Goal: Check status: Check status

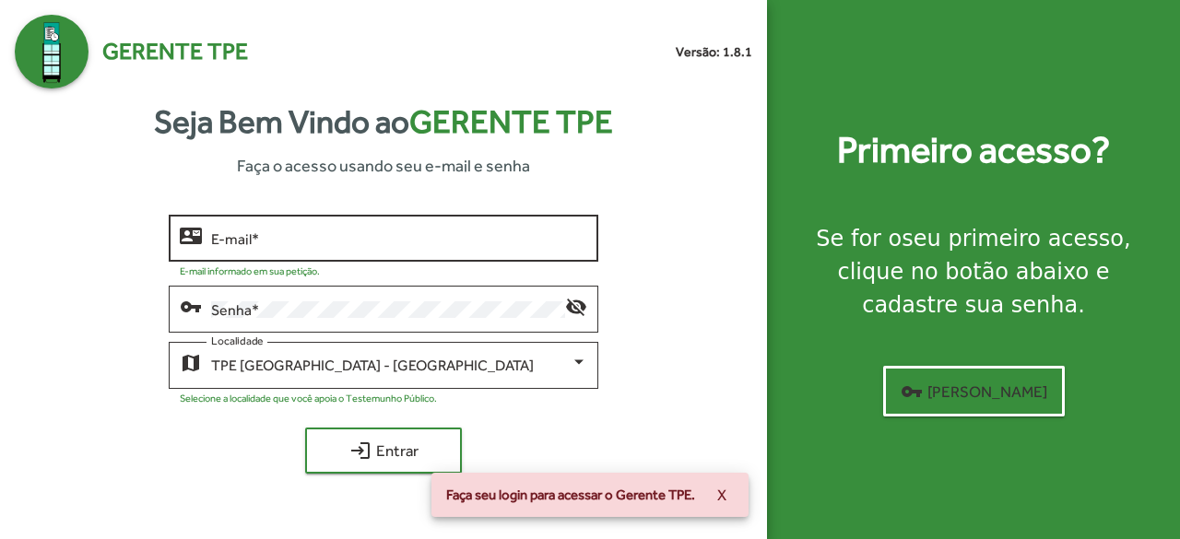
click at [529, 240] on input "E-mail *" at bounding box center [399, 238] width 377 height 17
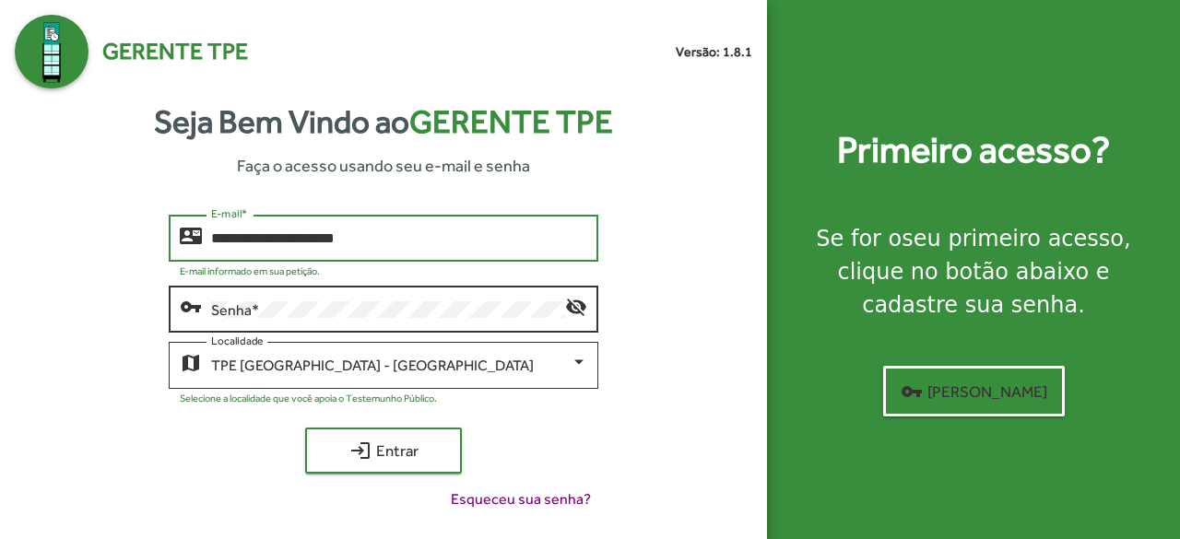
type input "**********"
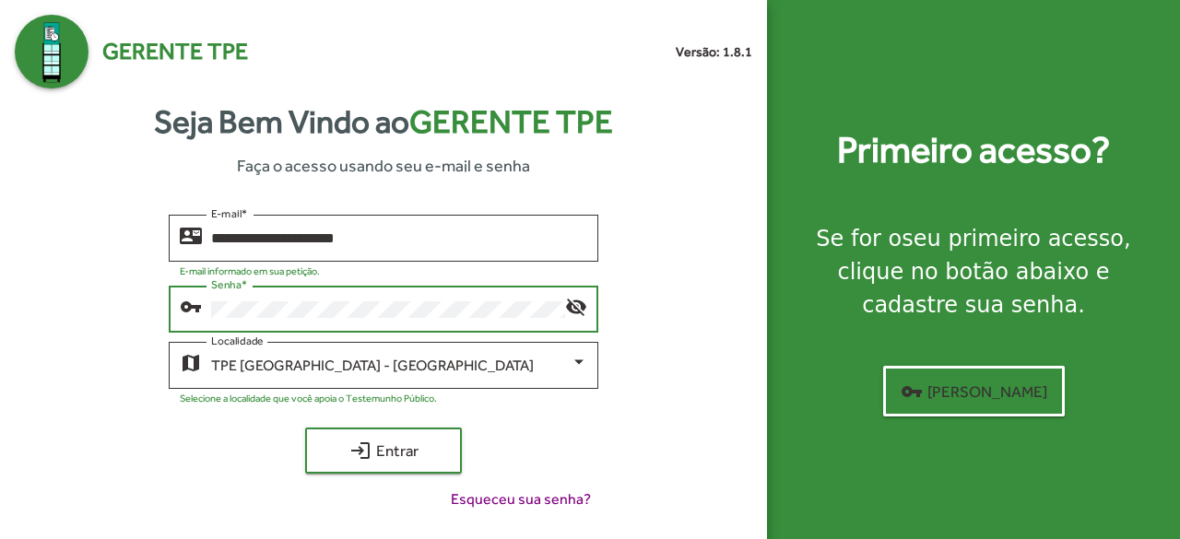
click at [230, 456] on div "login Entrar" at bounding box center [384, 451] width 430 height 46
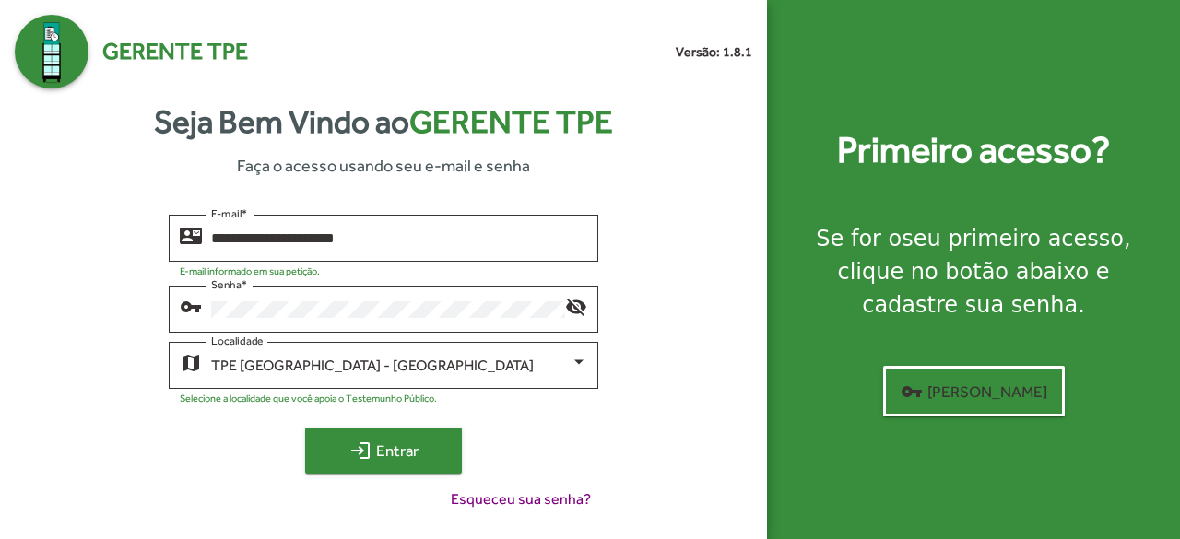
click at [349, 445] on mat-icon "login" at bounding box center [360, 451] width 22 height 22
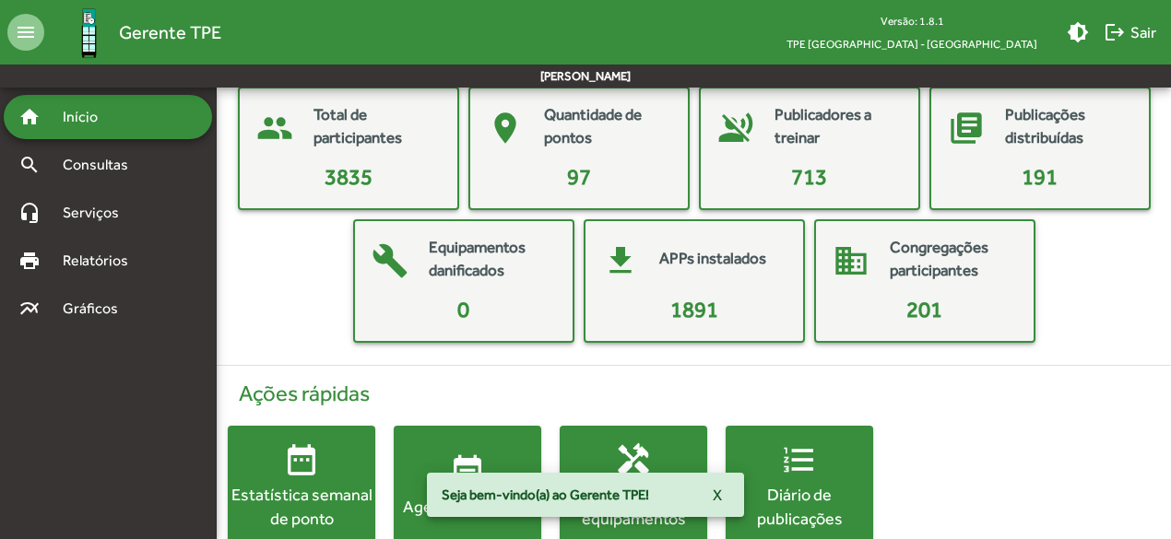
scroll to position [136, 0]
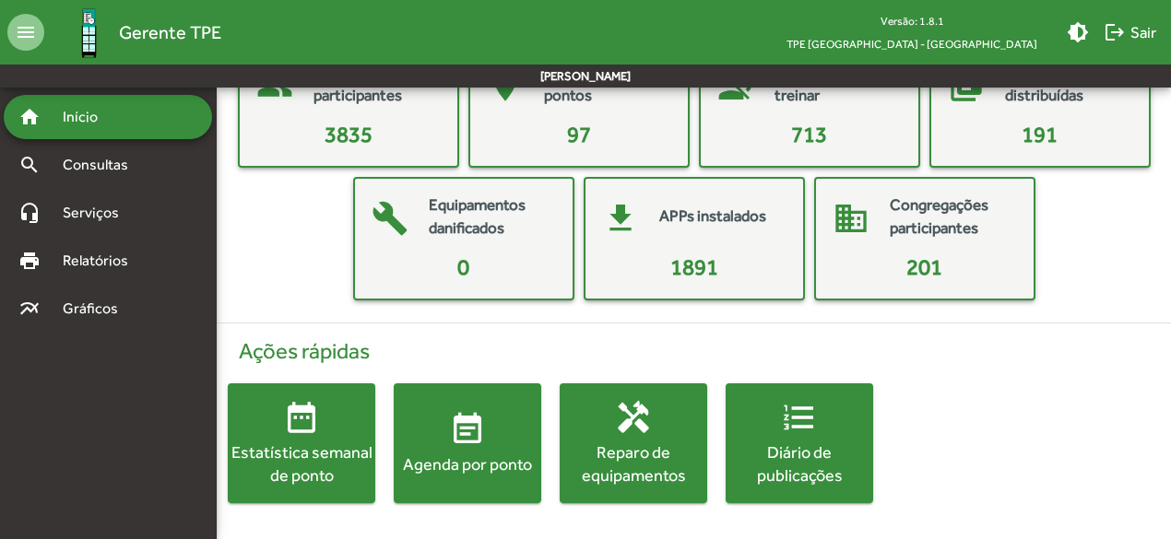
click at [438, 454] on div "Agenda por ponto" at bounding box center [467, 464] width 147 height 23
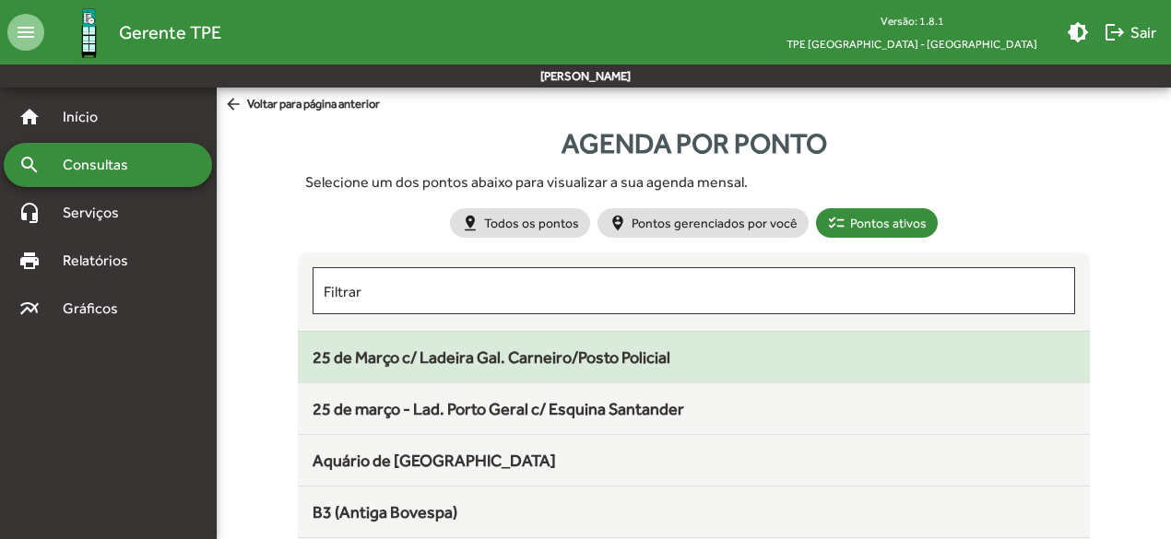
click at [539, 357] on span "25 de Março c/ Ladeira Gal. Carneiro/Posto Policial" at bounding box center [491, 357] width 358 height 19
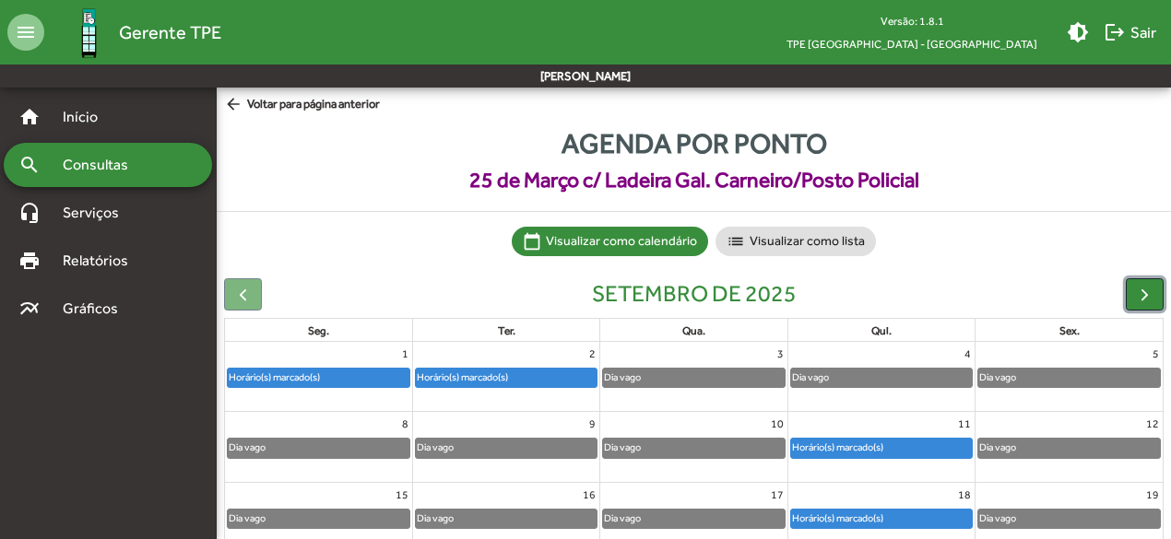
click at [1145, 291] on span "button" at bounding box center [1144, 294] width 19 height 19
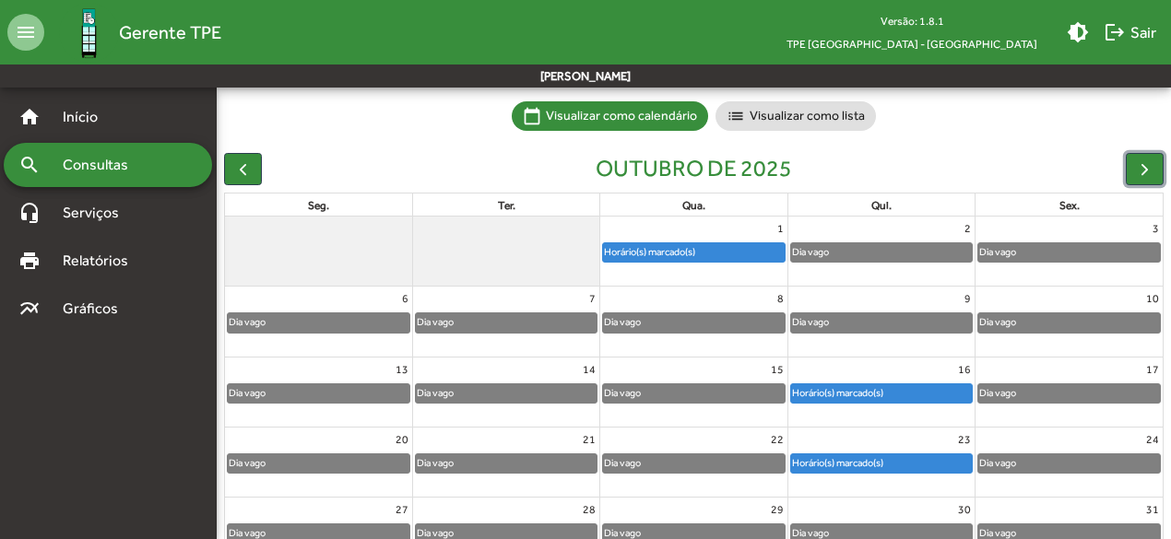
scroll to position [127, 0]
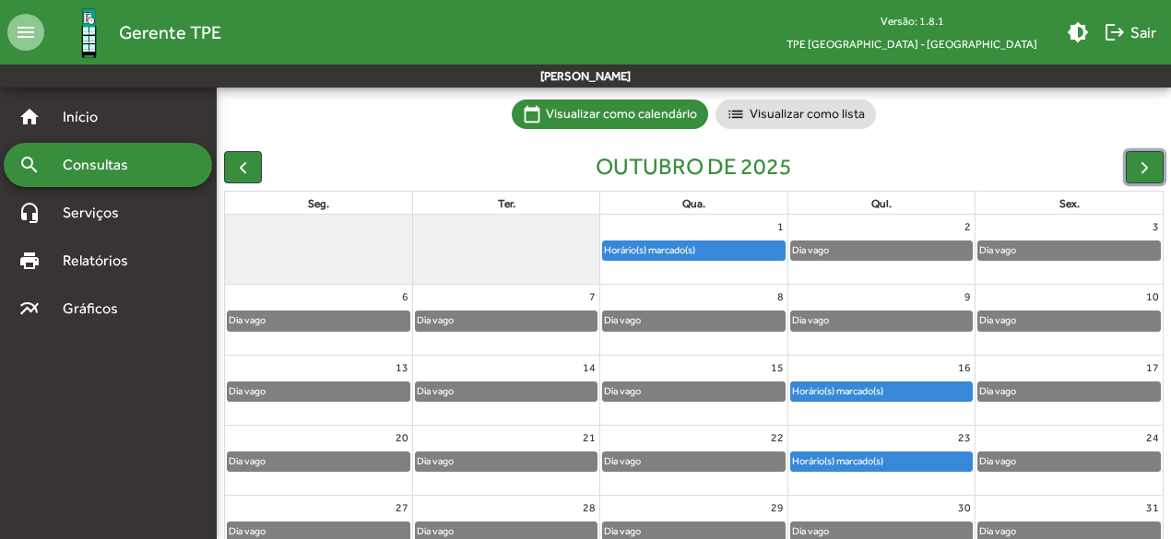
click at [746, 250] on div "Horário(s) marcado(s)" at bounding box center [693, 251] width 181 height 18
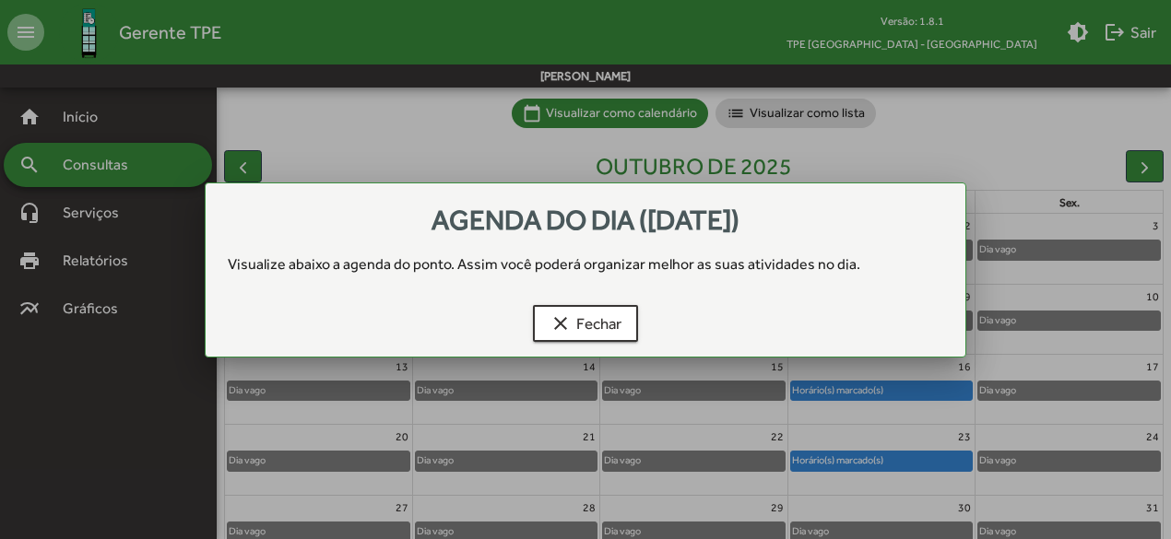
scroll to position [0, 0]
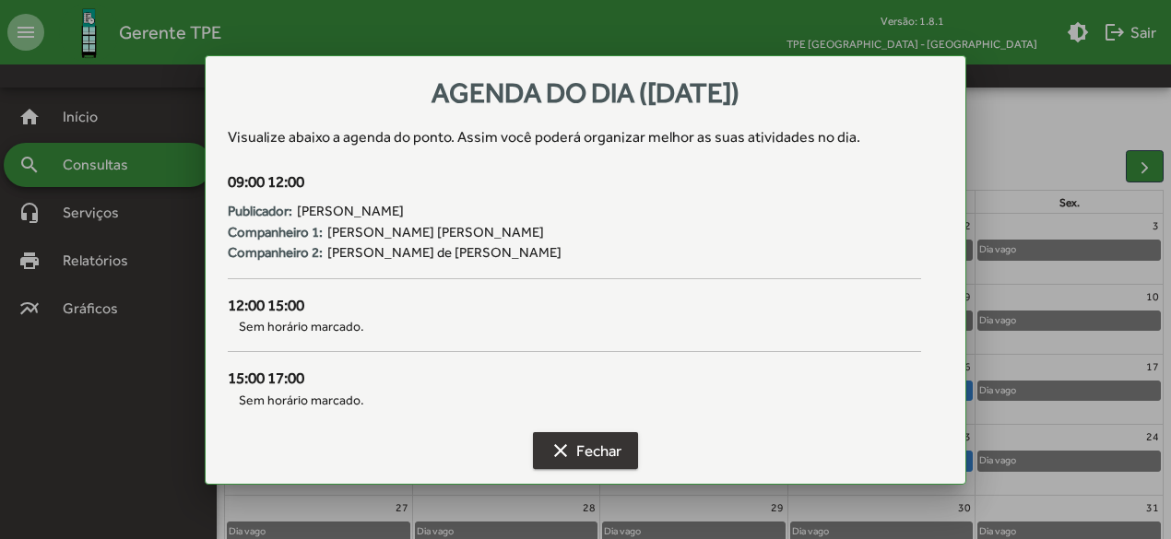
click at [553, 452] on mat-icon "clear" at bounding box center [560, 451] width 22 height 22
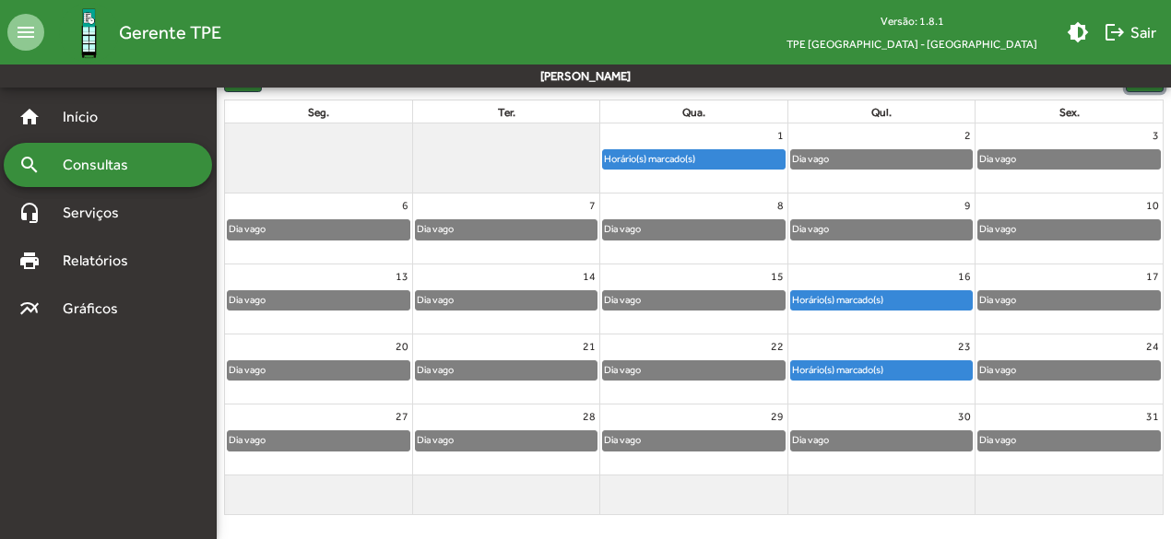
scroll to position [223, 0]
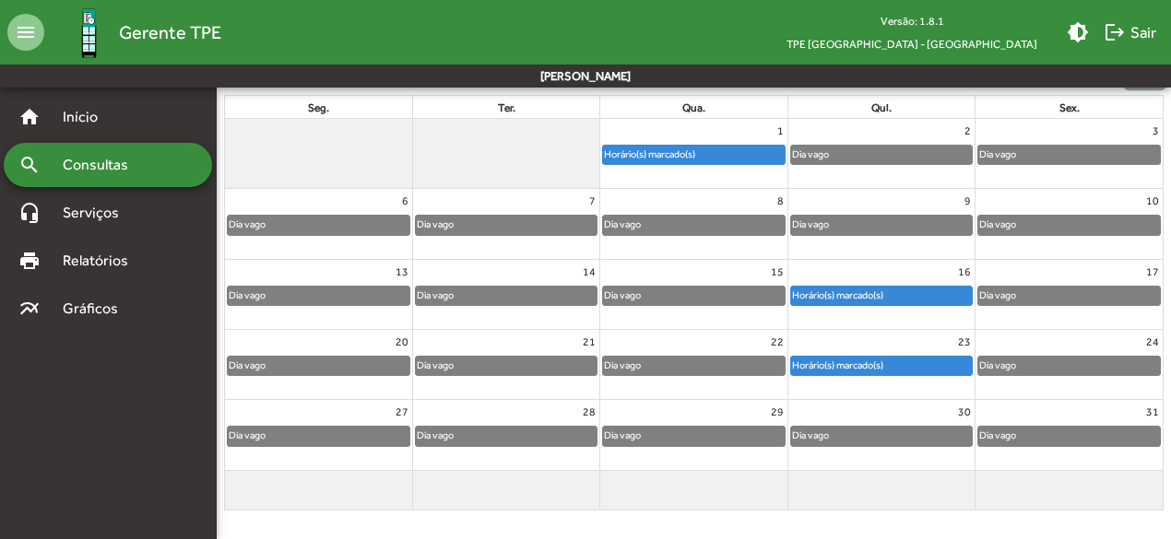
click at [874, 287] on div "Horário(s) marcado(s)" at bounding box center [837, 296] width 93 height 18
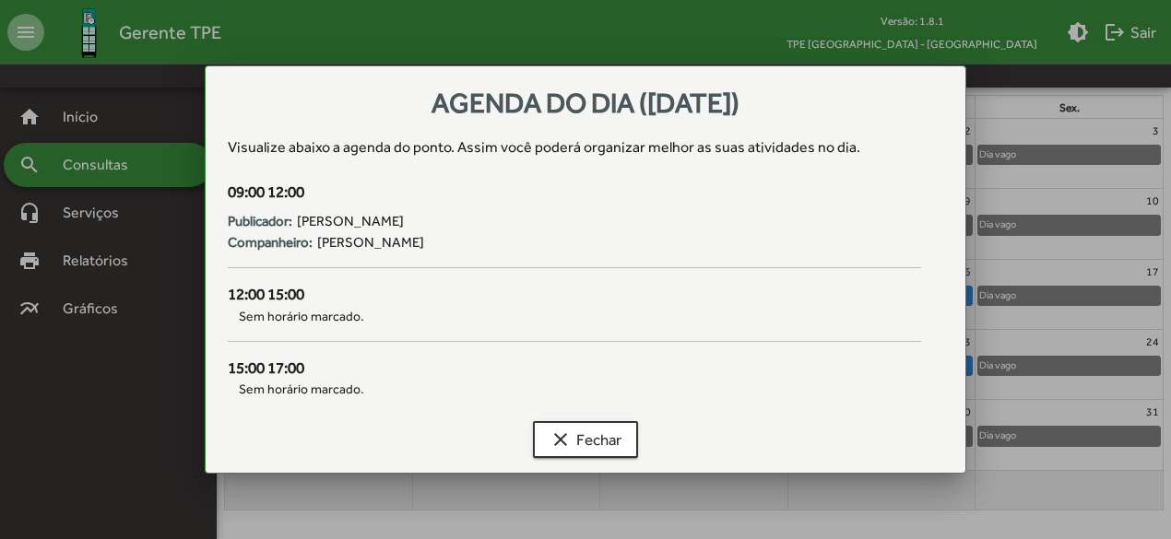
scroll to position [0, 0]
click at [594, 435] on span "clear Fechar" at bounding box center [585, 439] width 72 height 33
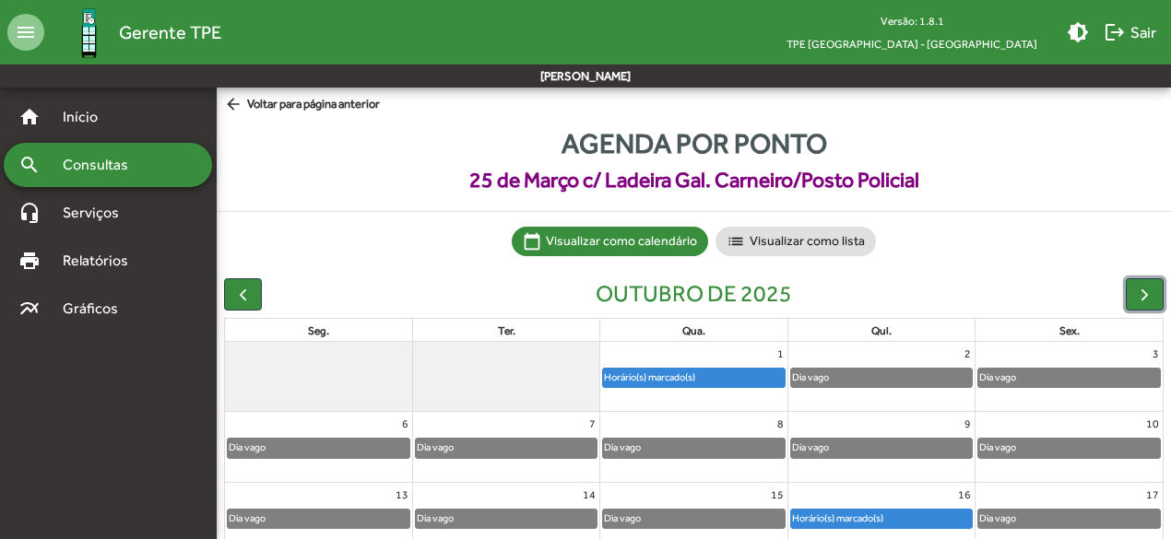
scroll to position [223, 0]
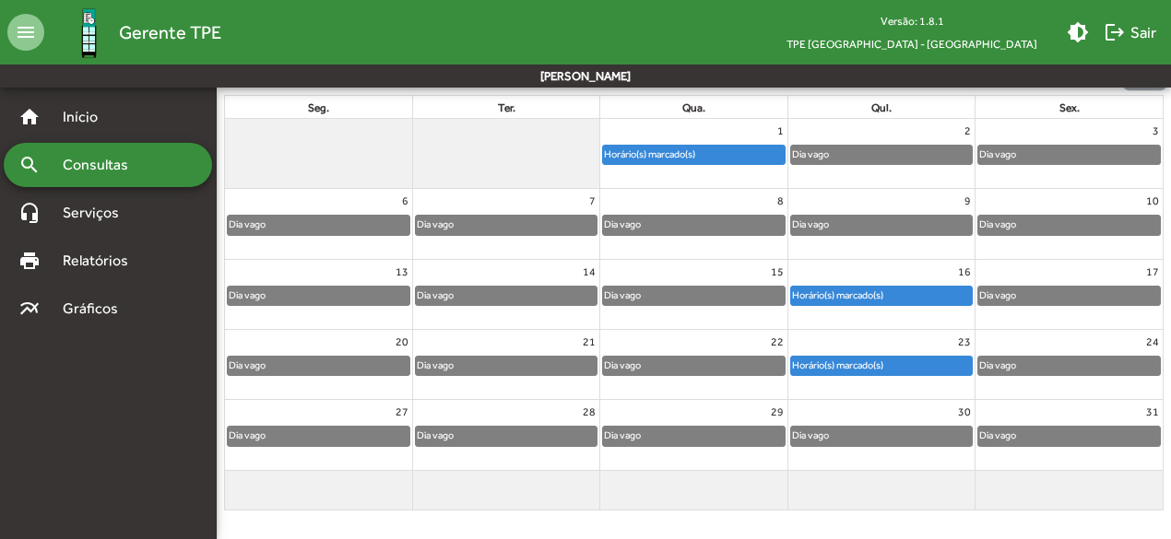
click at [857, 360] on div "Horário(s) marcado(s)" at bounding box center [837, 366] width 93 height 18
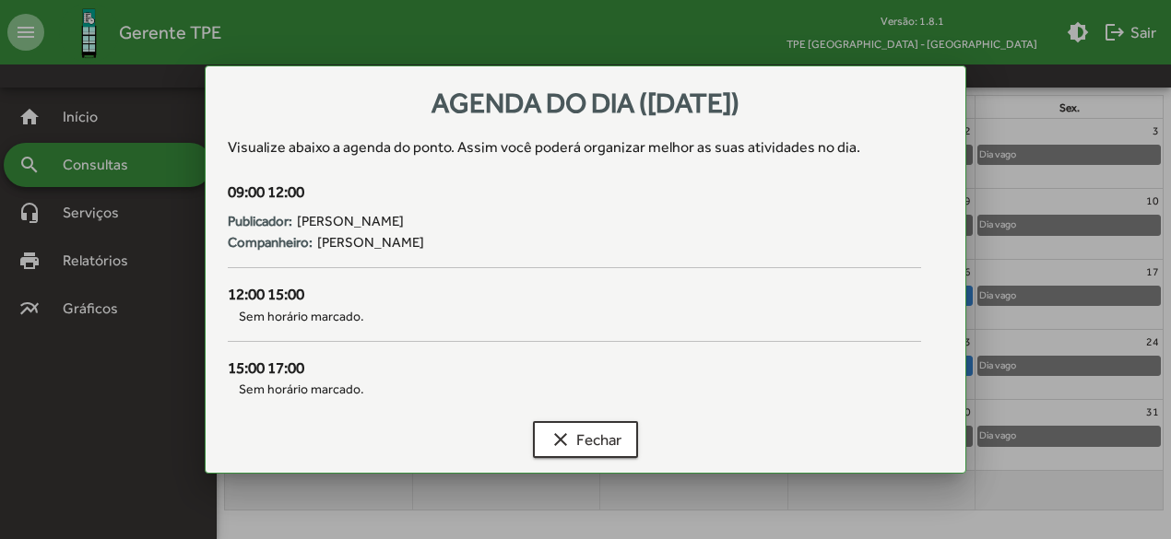
scroll to position [0, 0]
click at [547, 441] on button "clear Fechar" at bounding box center [585, 439] width 105 height 37
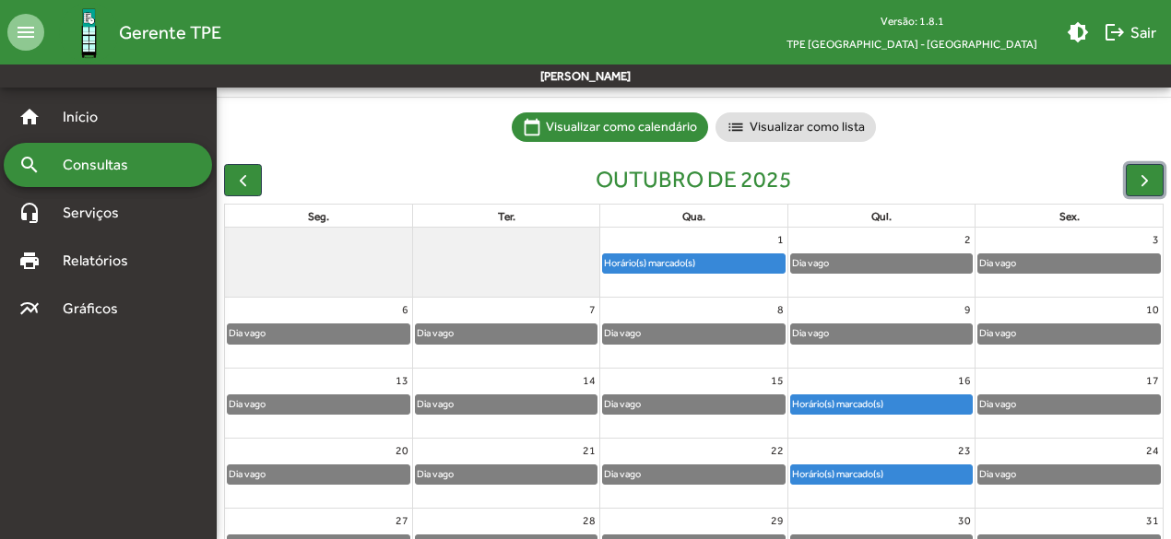
scroll to position [110, 0]
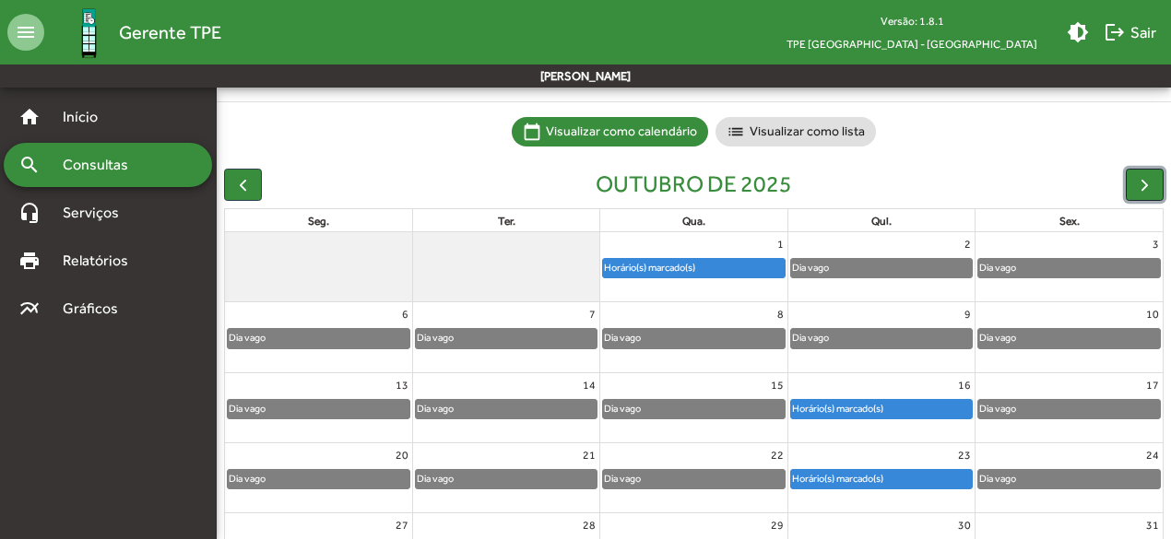
click at [1135, 175] on span "button" at bounding box center [1144, 184] width 19 height 19
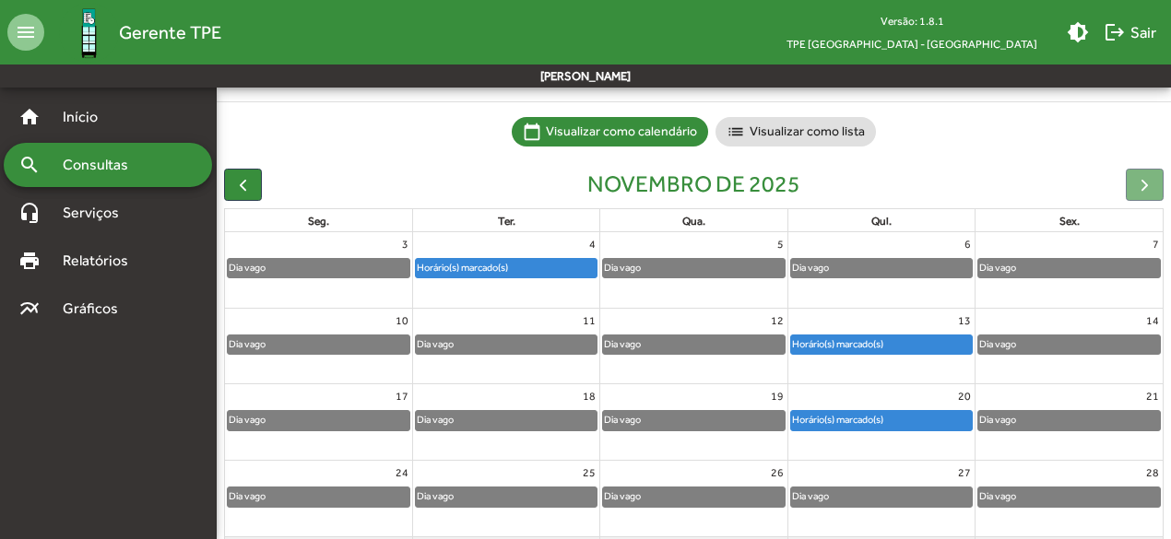
click at [542, 266] on div "Horário(s) marcado(s)" at bounding box center [506, 268] width 181 height 18
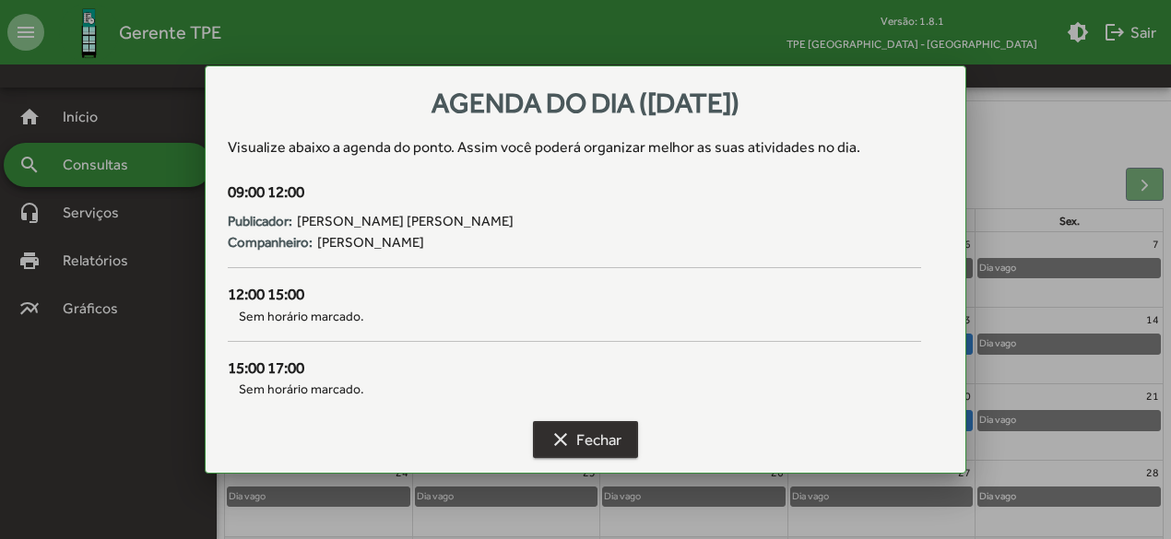
click at [575, 432] on span "clear Fechar" at bounding box center [585, 439] width 72 height 33
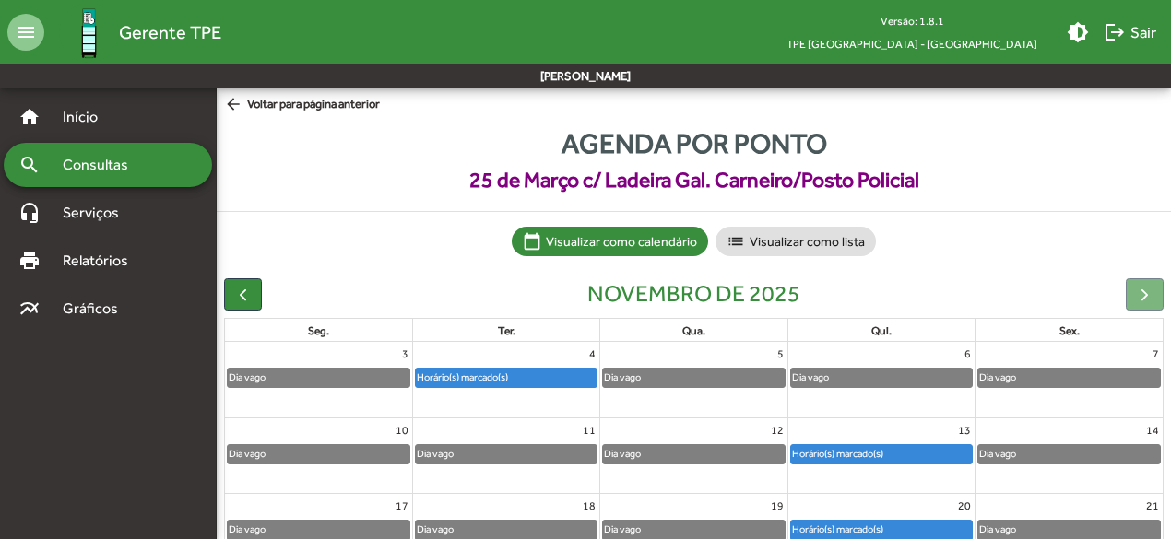
scroll to position [110, 0]
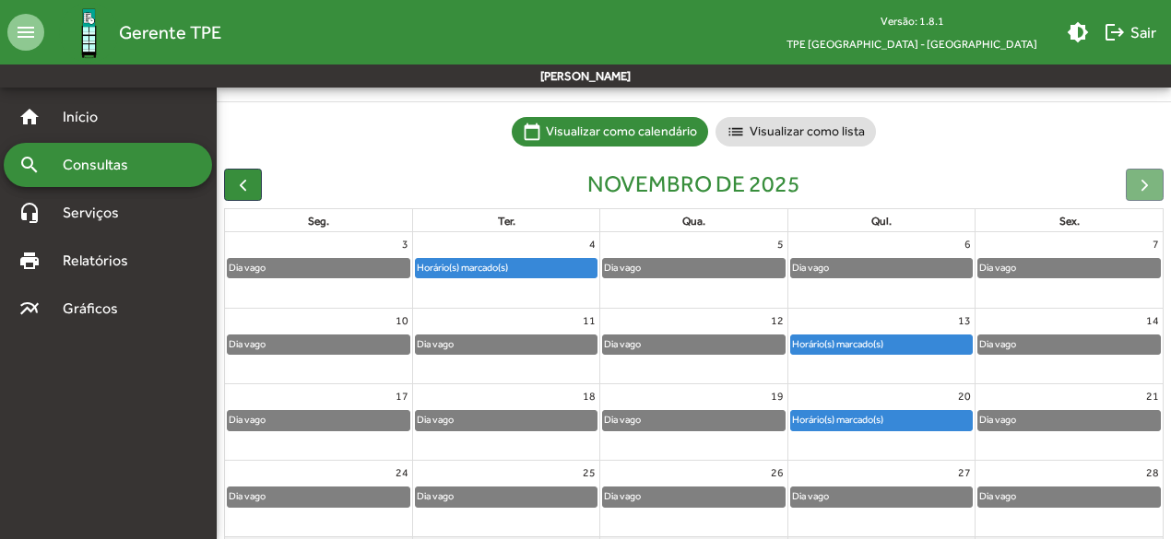
click at [862, 346] on div "Horário(s) marcado(s)" at bounding box center [837, 345] width 93 height 18
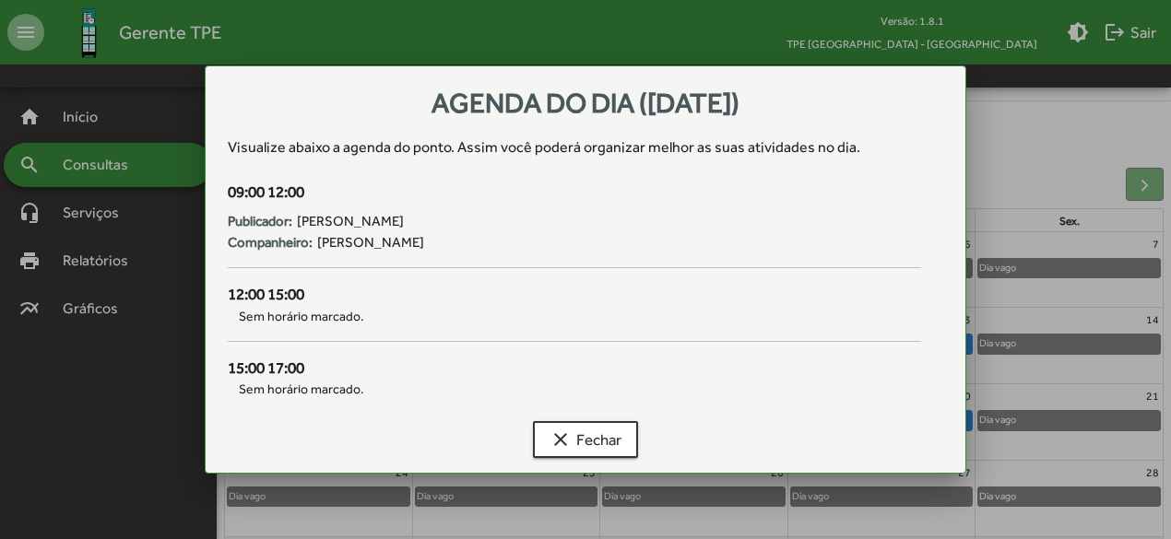
scroll to position [0, 0]
click at [607, 434] on span "clear Fechar" at bounding box center [585, 439] width 72 height 33
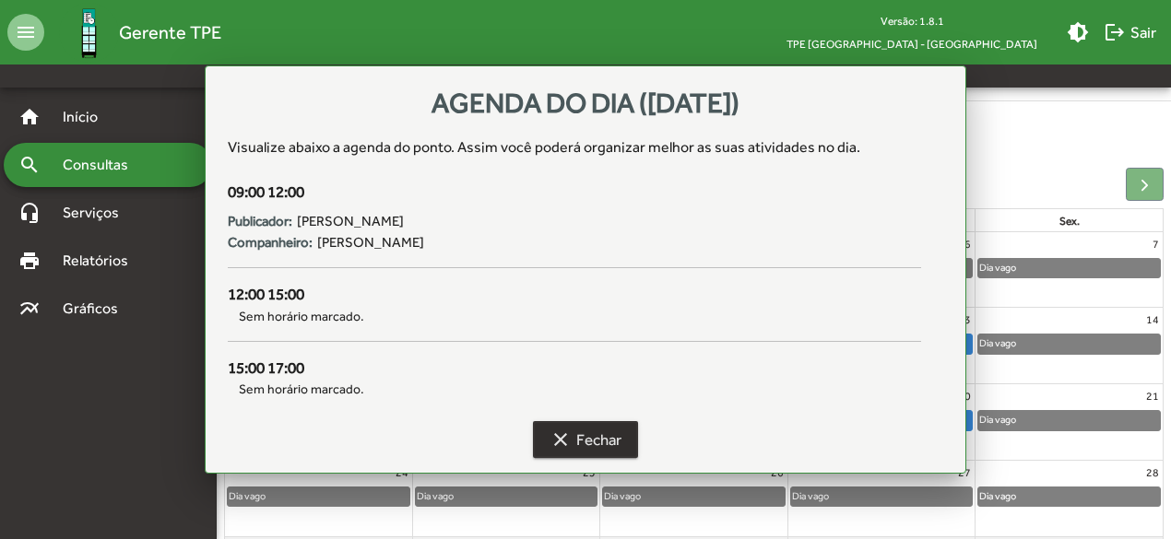
scroll to position [110, 0]
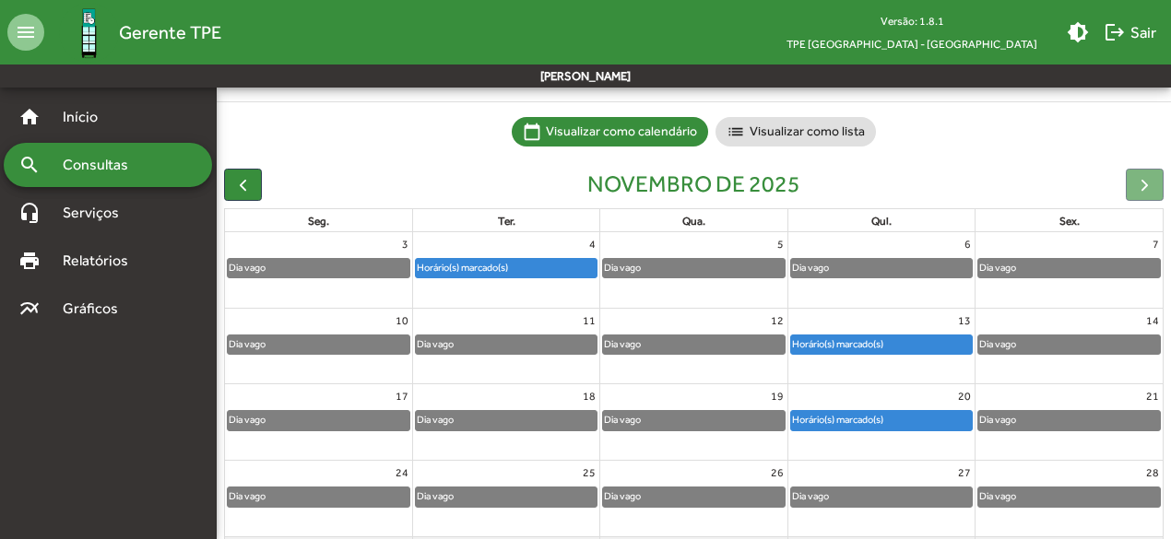
click at [817, 419] on div "Horário(s) marcado(s)" at bounding box center [837, 420] width 93 height 18
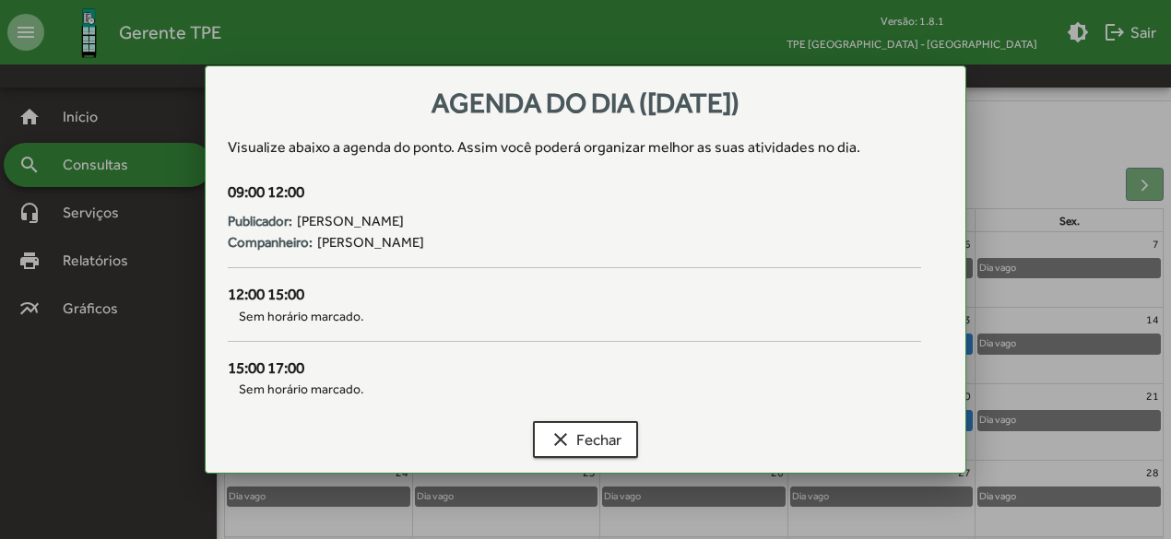
scroll to position [0, 0]
click at [595, 433] on span "clear Fechar" at bounding box center [585, 439] width 72 height 33
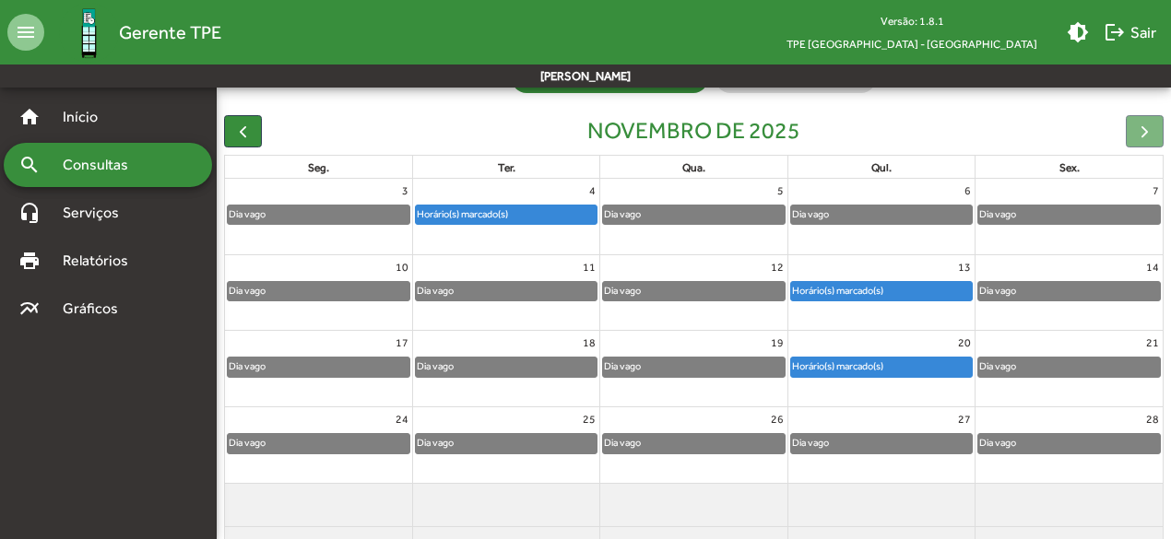
scroll to position [160, 0]
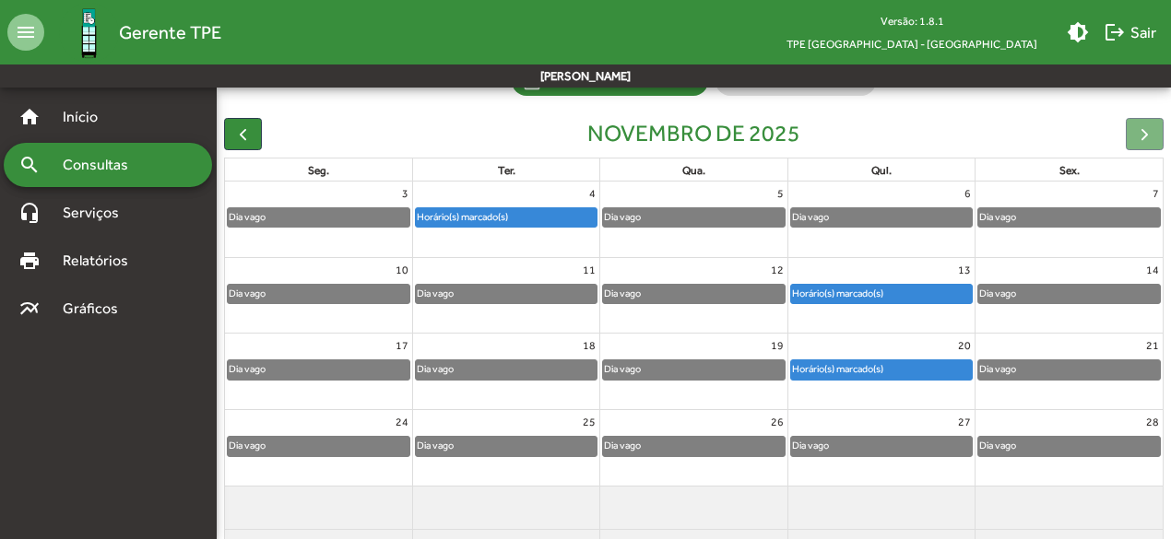
click at [1138, 128] on div at bounding box center [1145, 134] width 38 height 32
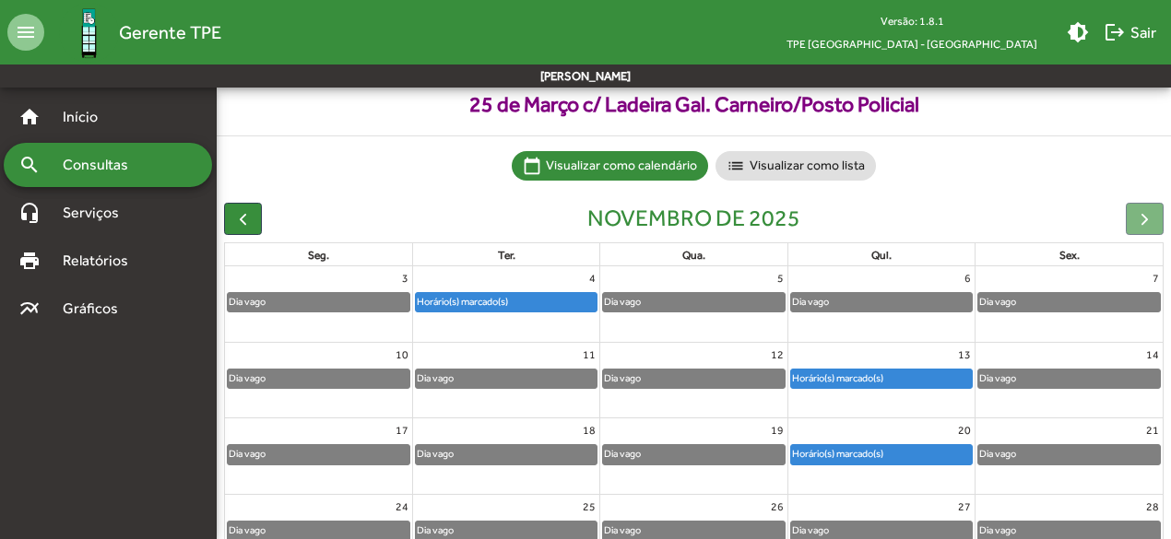
scroll to position [74, 0]
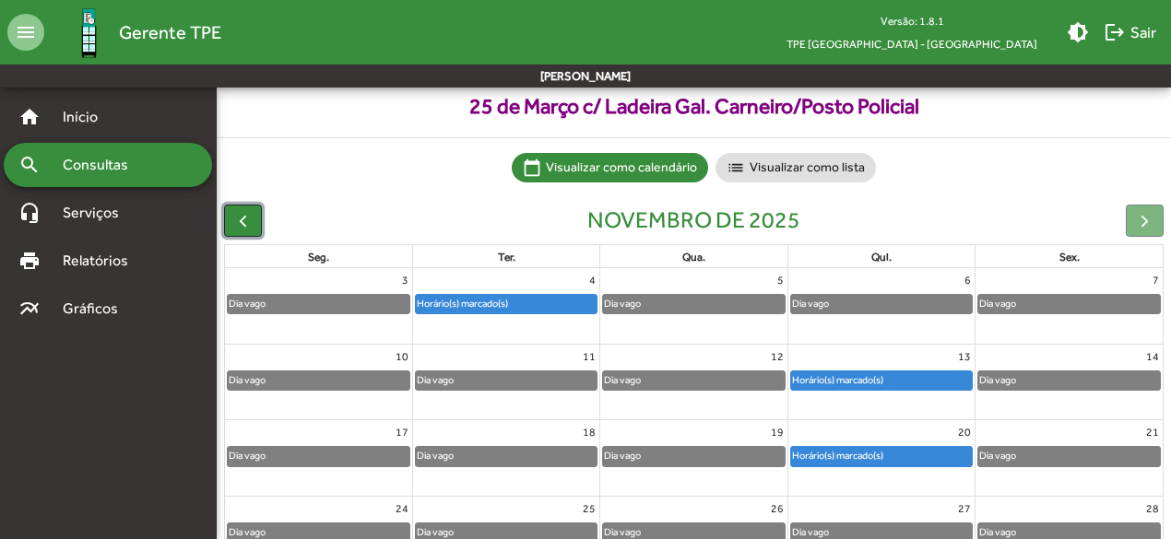
click at [243, 222] on span "button" at bounding box center [242, 220] width 19 height 19
